Goal: Task Accomplishment & Management: Manage account settings

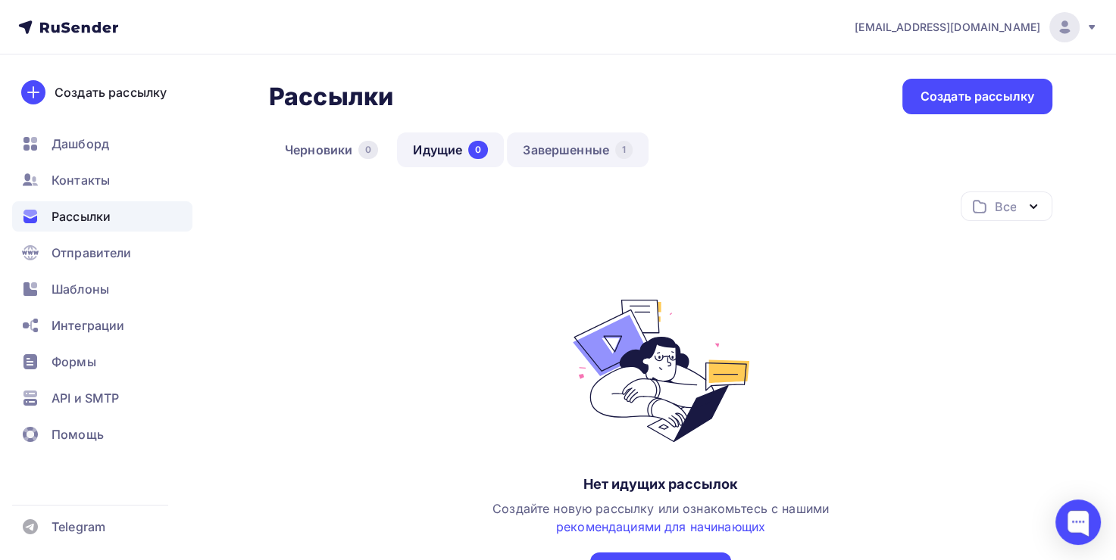
click at [582, 150] on link "Завершенные 1" at bounding box center [578, 150] width 142 height 35
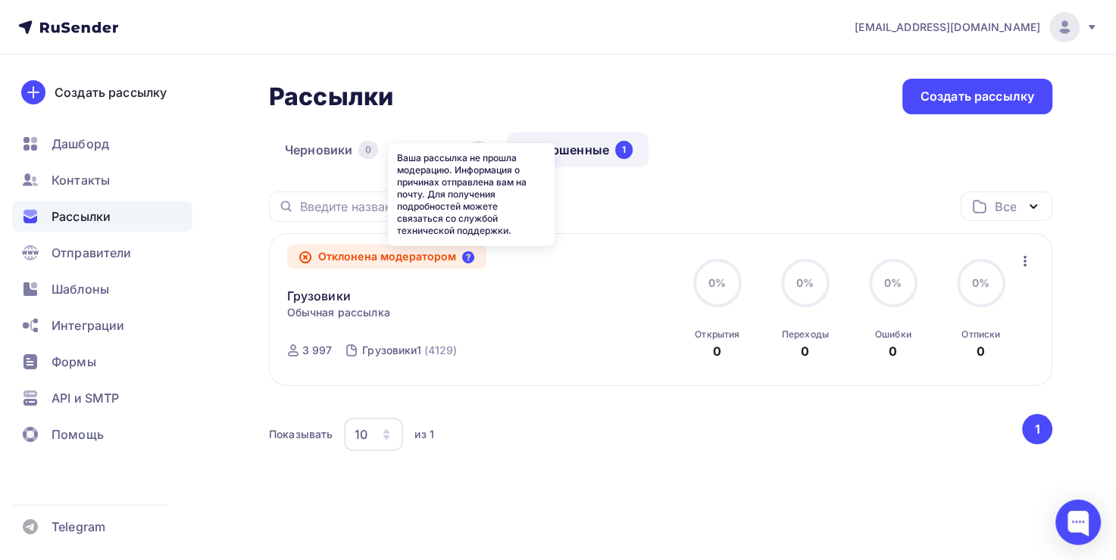
click at [468, 253] on icon at bounding box center [468, 257] width 12 height 12
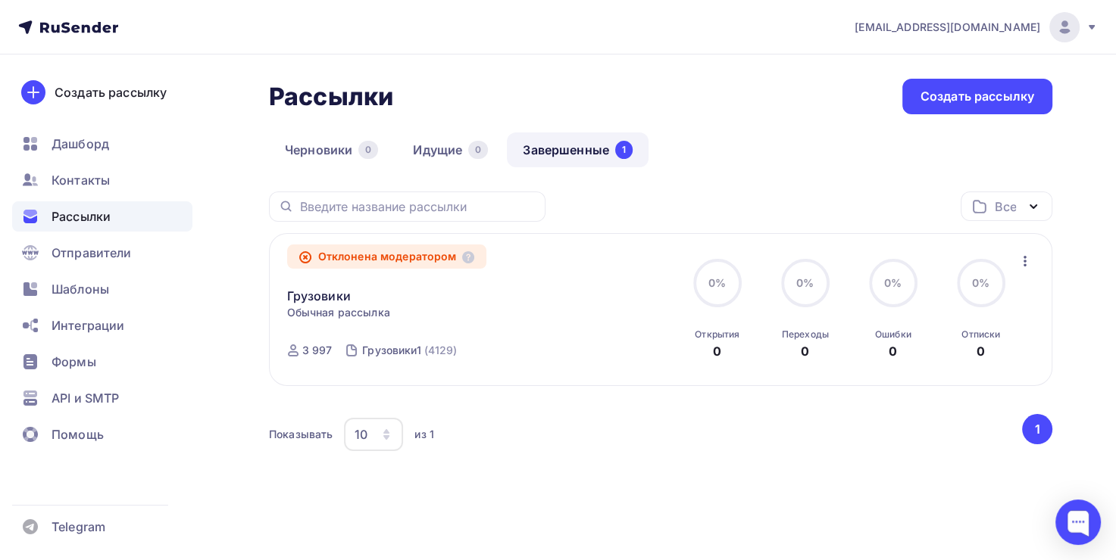
click at [1027, 259] on icon "button" at bounding box center [1025, 261] width 18 height 18
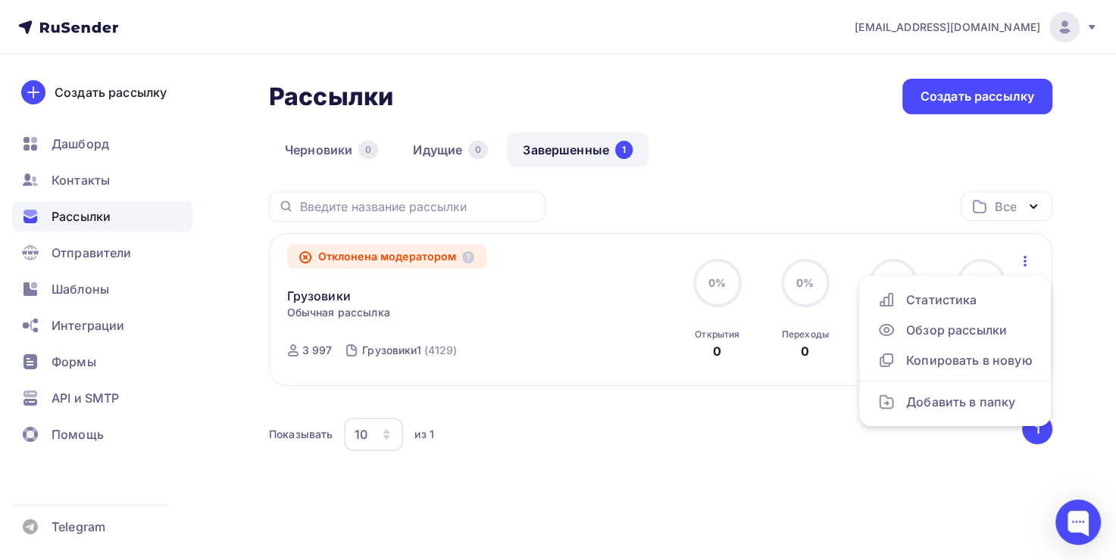
click at [769, 177] on div "Черновики 0 Идущие 0 Завершенные 1" at bounding box center [660, 162] width 783 height 59
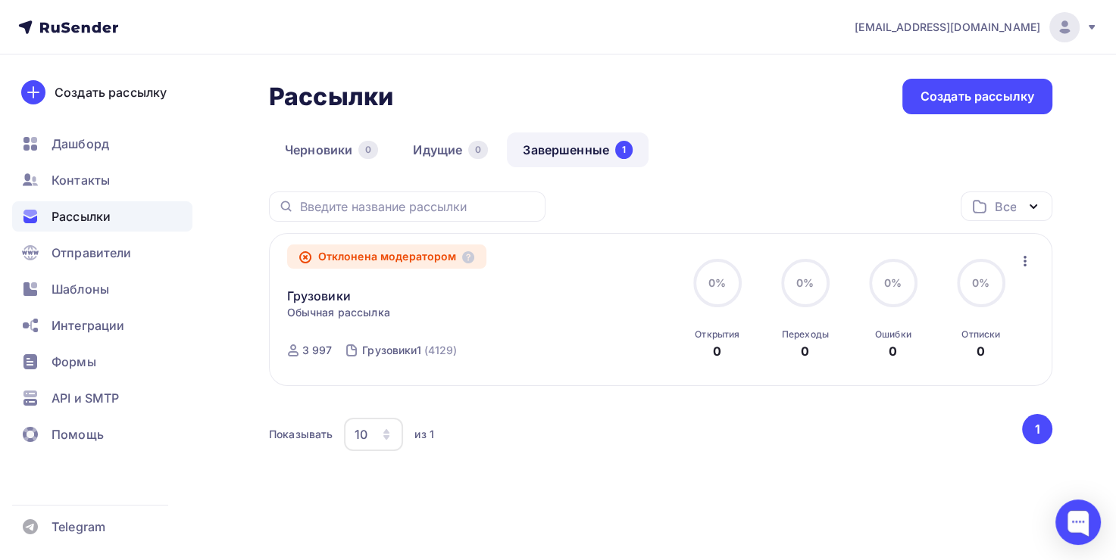
click at [410, 251] on div "Отклонена модератором" at bounding box center [387, 257] width 200 height 24
click at [326, 289] on link "Грузовики" at bounding box center [319, 296] width 64 height 18
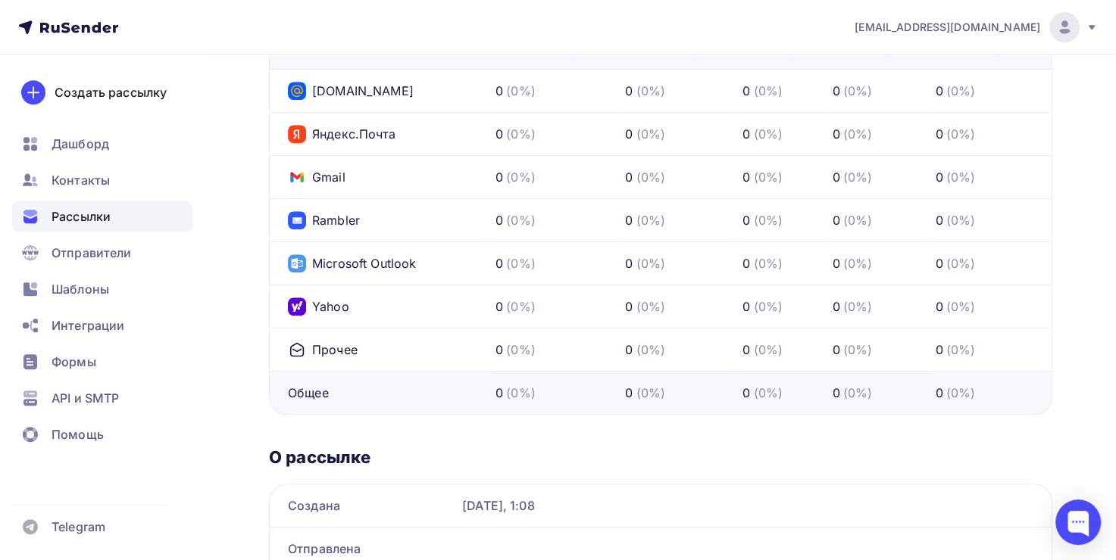
scroll to position [682, 0]
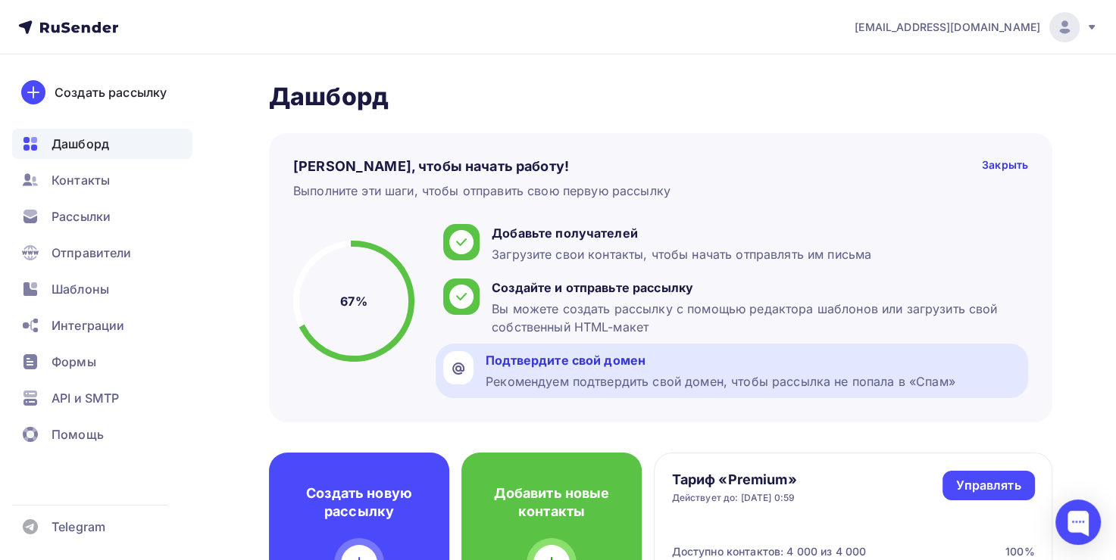
click at [467, 370] on div at bounding box center [458, 367] width 30 height 33
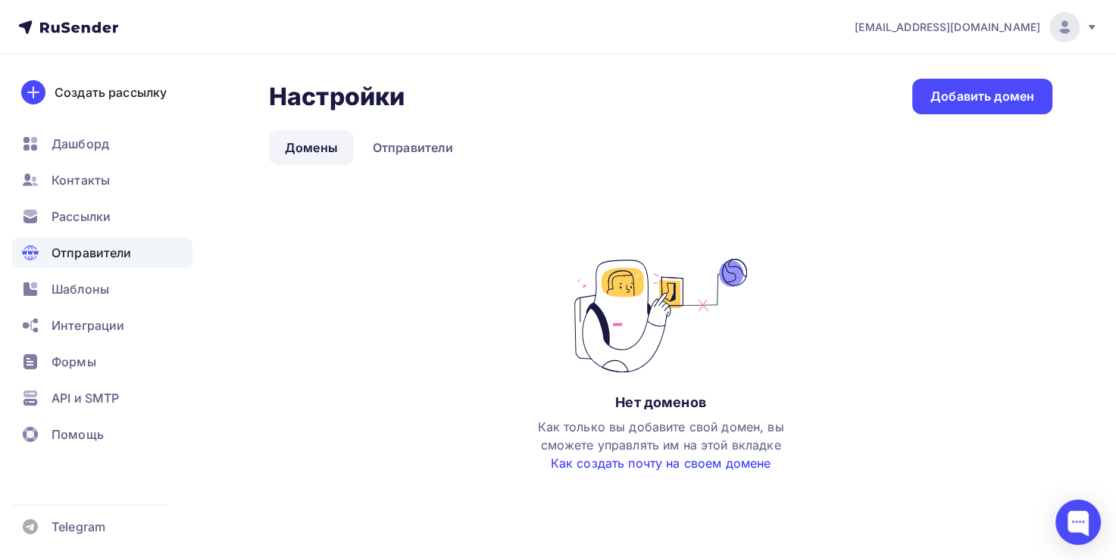
click at [652, 458] on link "Как создать почту на своем домене" at bounding box center [661, 463] width 220 height 15
click at [978, 100] on div "Добавить домен" at bounding box center [982, 96] width 104 height 17
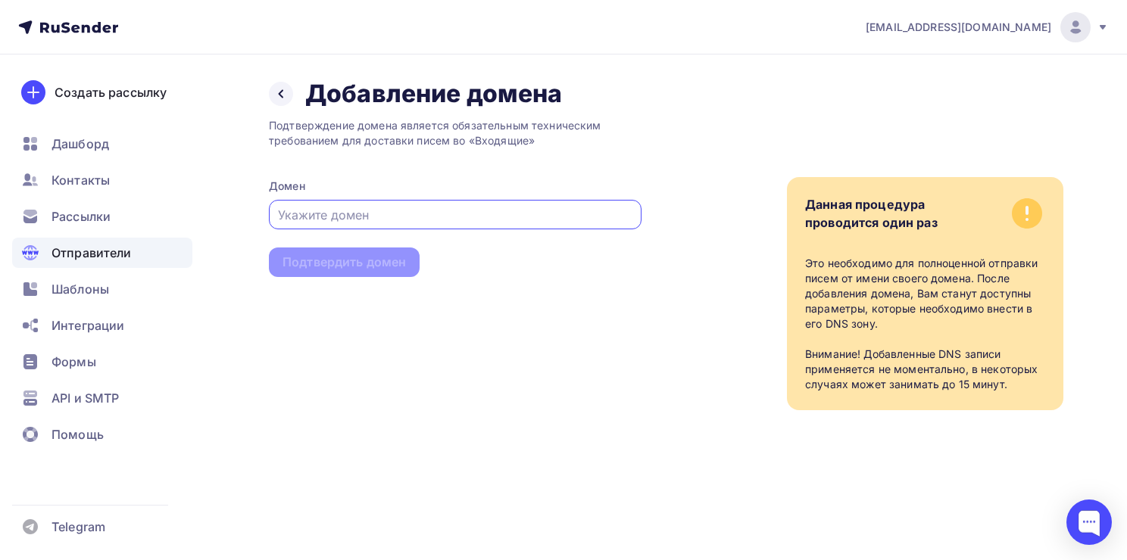
click at [453, 215] on input "text" at bounding box center [455, 215] width 355 height 18
click at [285, 92] on icon at bounding box center [281, 94] width 12 height 12
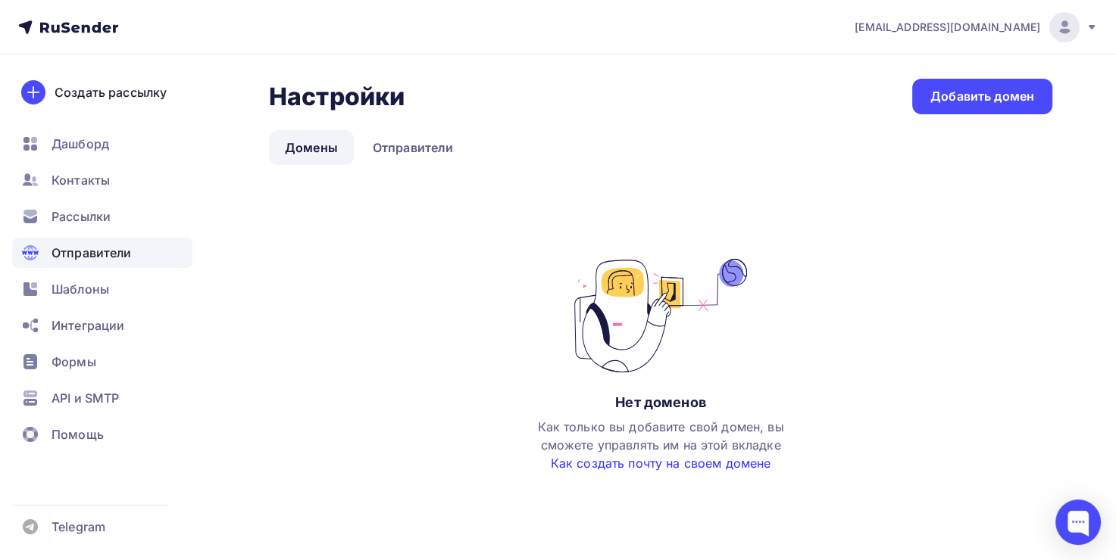
click at [635, 465] on link "Как создать почту на своем домене" at bounding box center [661, 463] width 220 height 15
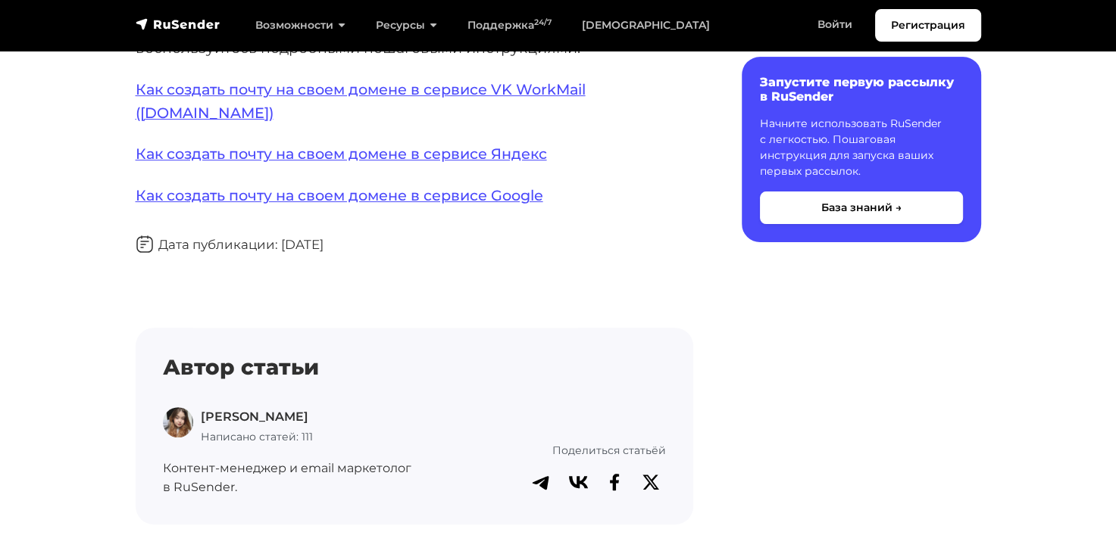
scroll to position [660, 0]
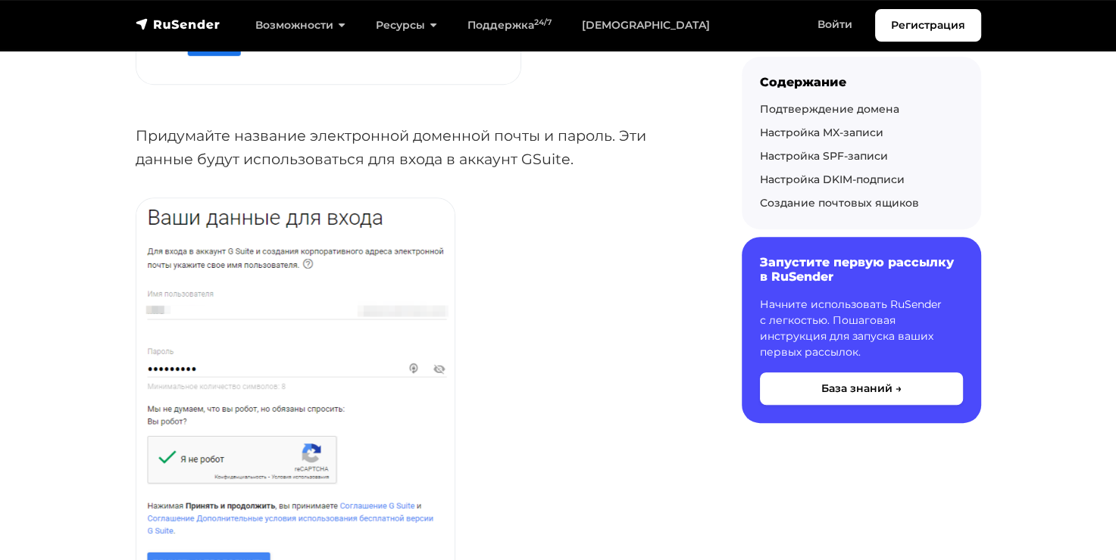
scroll to position [682, 0]
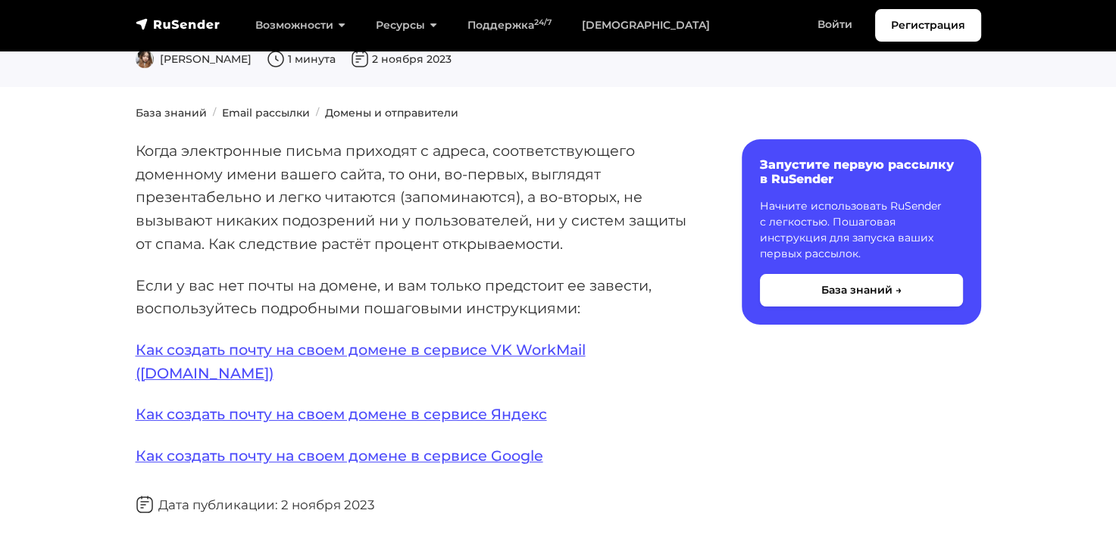
scroll to position [151, 0]
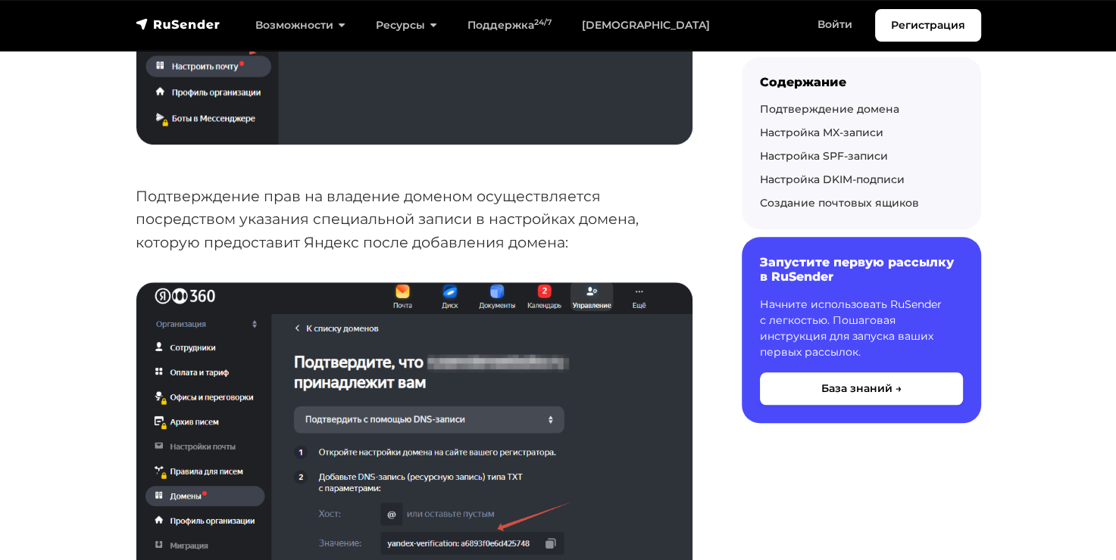
scroll to position [1634, 0]
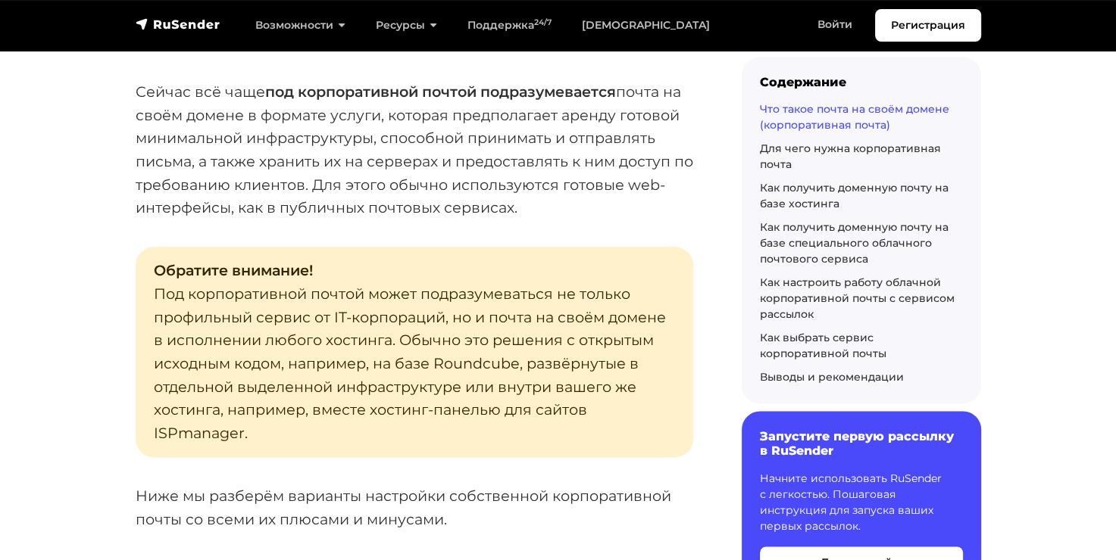
scroll to position [1742, 0]
